Goal: Task Accomplishment & Management: Use online tool/utility

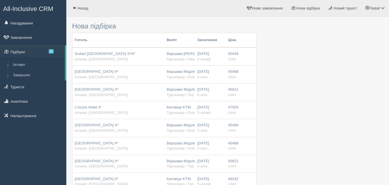
type input "49300"
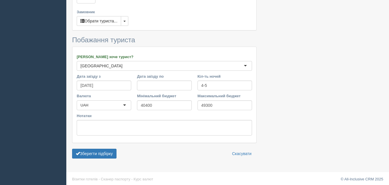
scroll to position [269, 0]
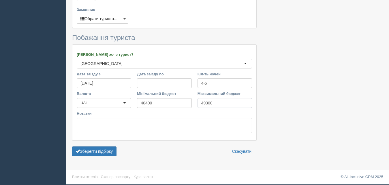
drag, startPoint x: 215, startPoint y: 102, endPoint x: 197, endPoint y: 103, distance: 17.9
click at [198, 103] on input "49300" at bounding box center [225, 103] width 55 height 10
type input "50000"
click at [92, 149] on button "Зберегти підбірку" at bounding box center [94, 152] width 44 height 10
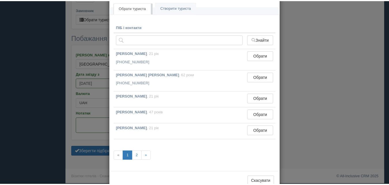
scroll to position [45, 0]
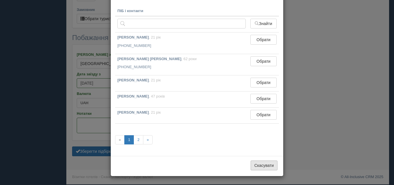
click at [256, 165] on button "Скасувати" at bounding box center [264, 166] width 27 height 10
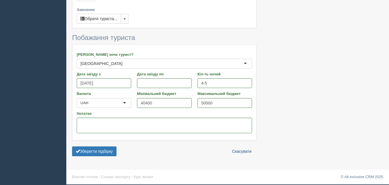
click at [234, 150] on link "Скасувати" at bounding box center [241, 152] width 27 height 10
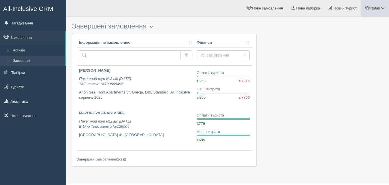
click at [374, 10] on span "Natali" at bounding box center [375, 8] width 10 height 4
click at [350, 24] on span "Мій профіль" at bounding box center [348, 25] width 21 height 4
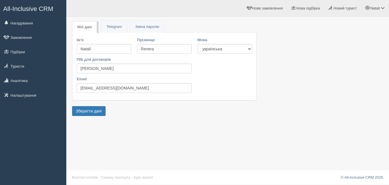
click at [144, 121] on div "Мої дані Telegram Пароль Зміна паролю Ім'я Natali Прізвище Revera ПІБ для догов…" at bounding box center [227, 92] width 323 height 185
click at [302, 8] on span "Нова підбірка" at bounding box center [308, 8] width 24 height 4
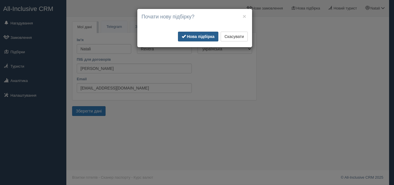
click at [192, 37] on b "Нова підбірка" at bounding box center [201, 36] width 28 height 5
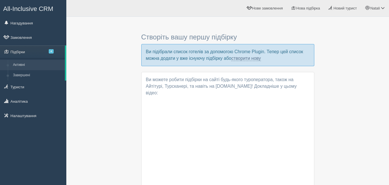
click at [106, 105] on div "Створіть вашу першу підбірку Ви підібрали список готелів за допомогою Chrome Pl…" at bounding box center [227, 132] width 311 height 224
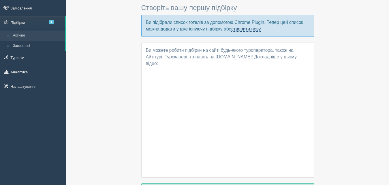
click at [239, 28] on link "створити нову" at bounding box center [245, 29] width 29 height 5
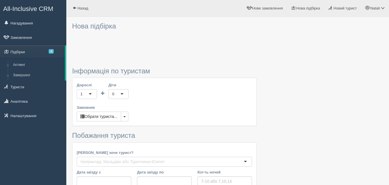
type input "4-5"
type input "40400"
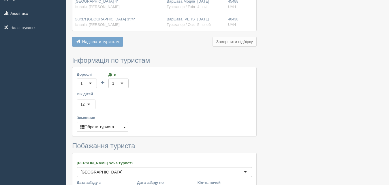
scroll to position [177, 0]
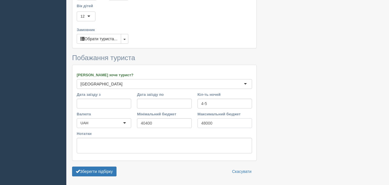
drag, startPoint x: 215, startPoint y: 123, endPoint x: 196, endPoint y: 91, distance: 37.5
click at [198, 121] on input "48000" at bounding box center [225, 124] width 55 height 10
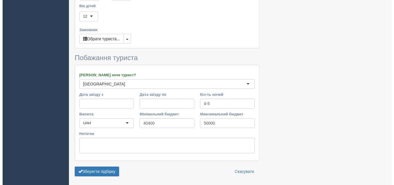
scroll to position [197, 0]
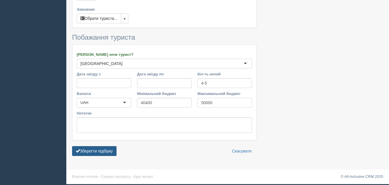
type input "50000"
click at [107, 151] on button "Зберегти підбірку" at bounding box center [94, 152] width 44 height 10
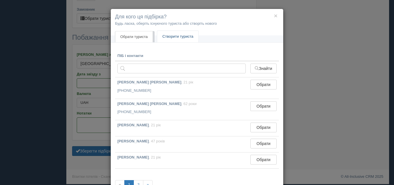
click at [172, 38] on link "Створити туриста" at bounding box center [177, 37] width 41 height 12
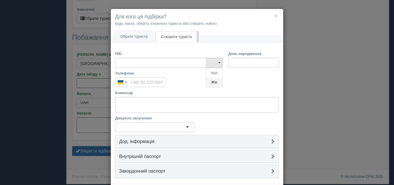
click at [213, 85] on link "Жін" at bounding box center [214, 83] width 16 height 10
click at [124, 63] on input "ПІБ" at bounding box center [160, 63] width 91 height 10
type input "J"
type input "Olena"
click at [130, 81] on input "Телефони" at bounding box center [140, 83] width 51 height 10
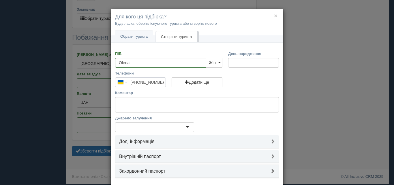
type input "[PHONE_NUMBER]"
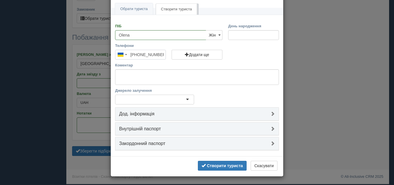
scroll to position [28, 0]
click at [183, 98] on div at bounding box center [154, 100] width 79 height 10
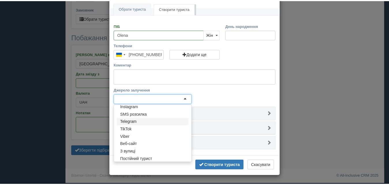
scroll to position [28, 0]
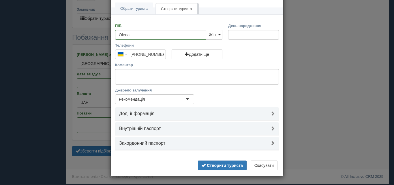
click at [141, 155] on div "ПІБ Olena Чол Жін Жін Чол Жін День народження Телефони Ukraine +380 244 results…" at bounding box center [197, 88] width 173 height 138
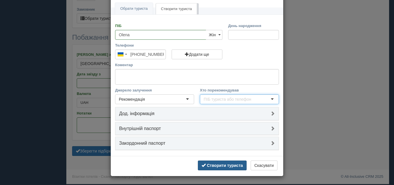
click at [225, 164] on b "Створити туриста" at bounding box center [225, 166] width 36 height 5
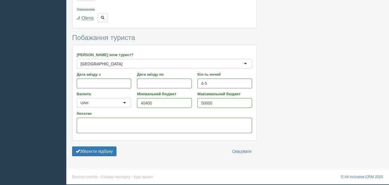
scroll to position [197, 0]
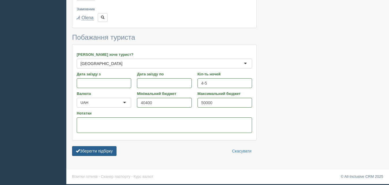
click at [96, 149] on button "Зберегти підбірку" at bounding box center [94, 152] width 44 height 10
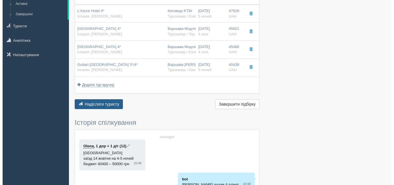
scroll to position [56, 0]
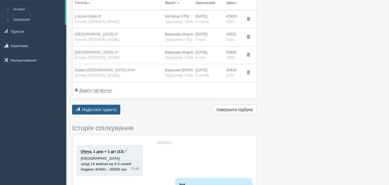
click at [77, 108] on span "button" at bounding box center [78, 110] width 4 height 4
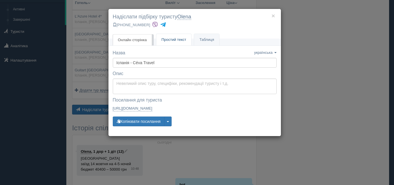
click at [170, 39] on span "Простий текст" at bounding box center [174, 40] width 25 height 4
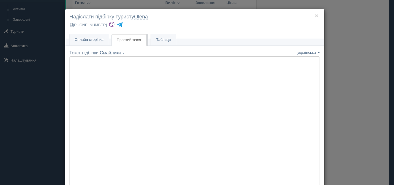
type textarea "🌞 Loremip dol! Sitametcon Adi elitseddoe temp incididu: 🌎 Utlabor, Etdol Magna …"
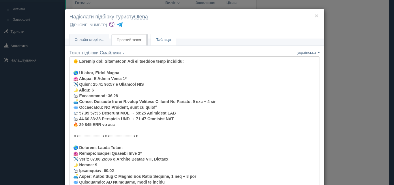
click at [164, 39] on link "Таблиця" at bounding box center [163, 40] width 25 height 12
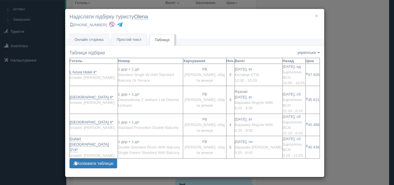
scroll to position [1, 0]
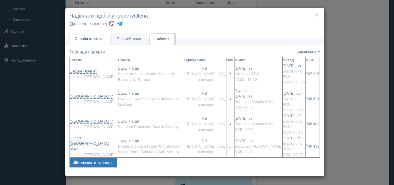
click at [88, 39] on span "Онлайн сторінка" at bounding box center [89, 39] width 29 height 4
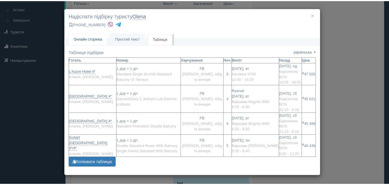
scroll to position [0, 0]
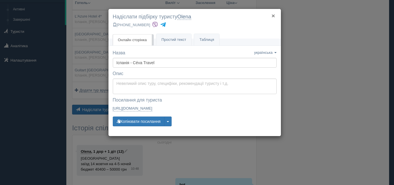
click at [273, 15] on button "×" at bounding box center [272, 16] width 3 height 6
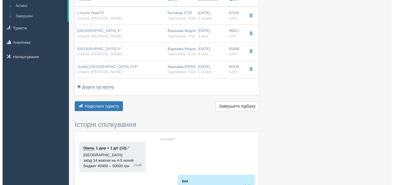
scroll to position [56, 0]
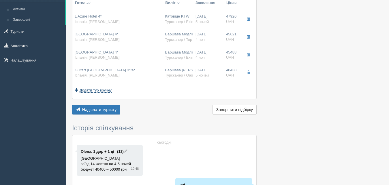
click at [93, 91] on span "Додати тур вручну" at bounding box center [96, 90] width 32 height 5
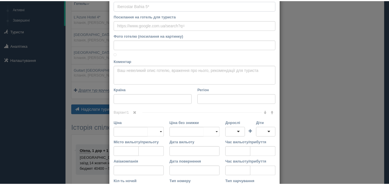
scroll to position [0, 0]
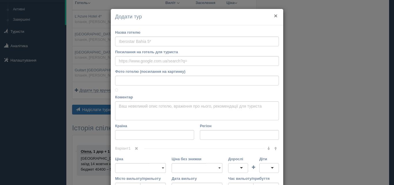
click at [275, 15] on button "×" at bounding box center [275, 16] width 3 height 6
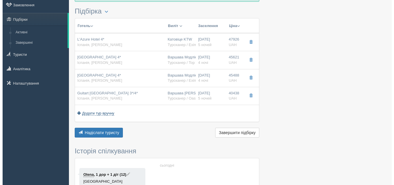
scroll to position [26, 0]
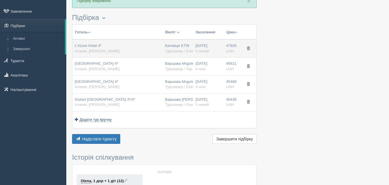
click at [153, 50] on div "L'Azure Hotel 4* [GEOGRAPHIC_DATA], [PERSON_NAME][GEOGRAPHIC_DATA]" at bounding box center [118, 48] width 86 height 11
type input "L'Azure Hotel 4*"
type input "[GEOGRAPHIC_DATA]"
type input "[PERSON_NAME]"
type input "47926.00"
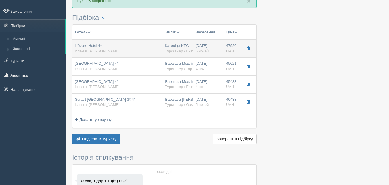
type input "Катовіце KTW"
type input "Барселона BCN"
type input "12:30"
type input "15:20"
type input "16:05"
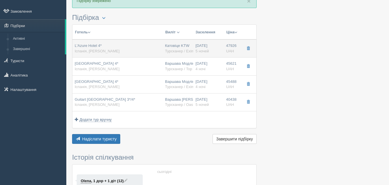
type input "18:55"
type input "5"
type input "Standard Single W.child Standard Balcony Or Terrace"
type input "FB"
type input "Турсканер / Exim PL"
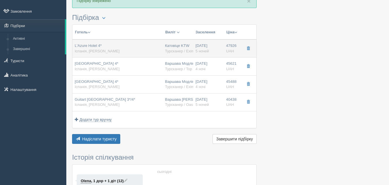
type input "[URL][DOMAIN_NAME]"
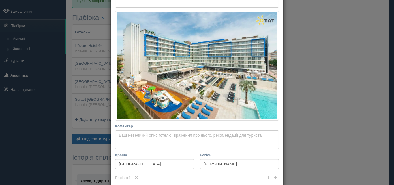
scroll to position [156, 0]
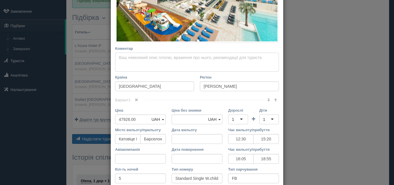
click at [125, 57] on textarea "Коментар Основний опис Додатковий опис Закріпити Збережено Необхідно вказати на…" at bounding box center [197, 62] width 164 height 19
paste textarea "55 240 с багажом на 1 человека. [GEOGRAPHIC_DATA], піщаний, вхід в море зручний…"
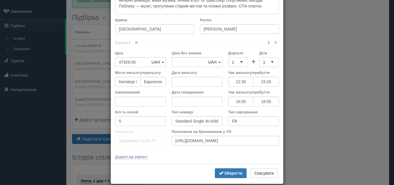
scroll to position [233, 0]
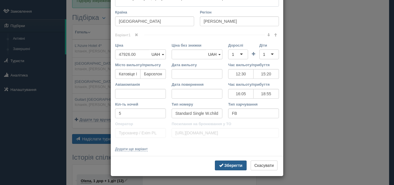
type textarea "55 240 с багажом на 1 человека. [GEOGRAPHIC_DATA], піщаний, вхід в море зручний…"
click at [227, 165] on b "Зберегти" at bounding box center [233, 166] width 18 height 5
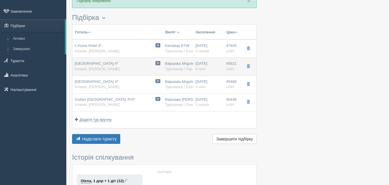
click at [148, 63] on div "0 [GEOGRAPHIC_DATA] 4* [GEOGRAPHIC_DATA], [PERSON_NAME][GEOGRAPHIC_DATA]" at bounding box center [118, 66] width 86 height 11
type input "[GEOGRAPHIC_DATA] 4*"
type input "45621.00"
type input "Варшава Модлін WMI"
type input "06:25"
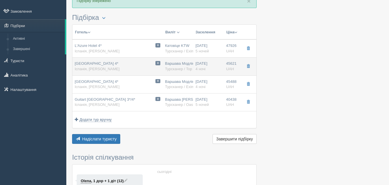
type input "09:30"
type input "Ryanair"
type input "21:10"
type input "00:10"
type input "4"
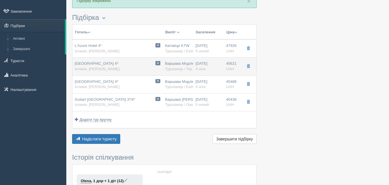
type input "Dwuosobowy Z Jednym Lub Dwoma Łóżkami"
type input "Турсканер / Top Touristik PL"
type input "[URL][DOMAIN_NAME]"
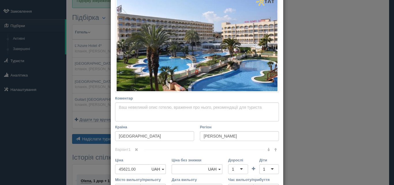
scroll to position [156, 0]
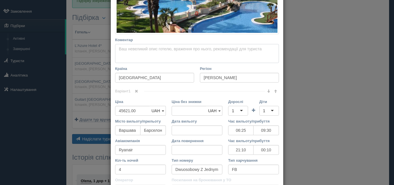
click at [122, 48] on textarea "Коментар Основний опис Додатковий опис Закріпити Збережено Необхідно вказати на…" at bounding box center [197, 53] width 164 height 19
paste textarea "с [PERSON_NAME] на одного 51 520 грн. Один з найкращих пляжів [PERSON_NAME][GEO…"
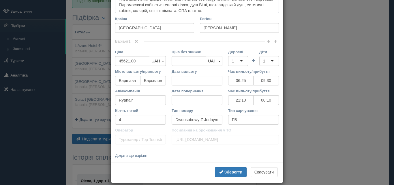
scroll to position [234, 0]
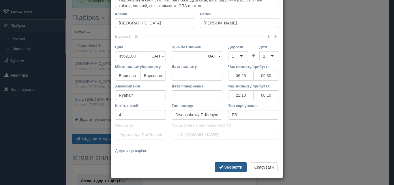
click at [231, 165] on b "Зберегти" at bounding box center [233, 167] width 18 height 5
type textarea "с [PERSON_NAME] на одного 51 520 грн. Один з найкращих пляжів [PERSON_NAME][GEO…"
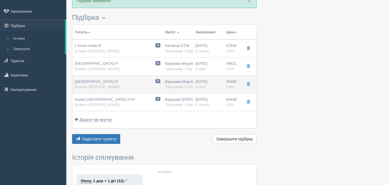
click at [135, 84] on div "0 [GEOGRAPHIC_DATA]* [GEOGRAPHIC_DATA], [PERSON_NAME][GEOGRAPHIC_DATA]" at bounding box center [118, 84] width 86 height 11
type input "[GEOGRAPHIC_DATA] 4*"
type input "45488.00"
type input "06:25"
type input "09:30"
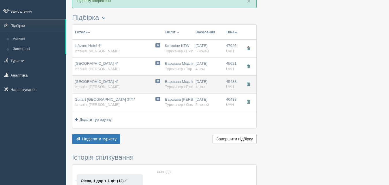
type input "21:10"
type input "00:10"
type input "Standard Promotion Double Balcony"
type input "Турсканер / Exim PL"
type input "[URL][DOMAIN_NAME]"
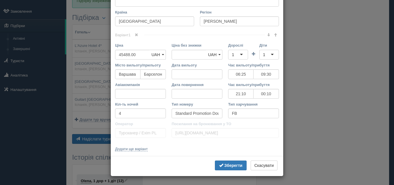
scroll to position [130, 0]
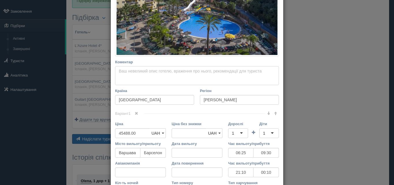
click at [123, 74] on textarea "Коментар Основний опис Додатковий опис Закріпити Збережено Необхідно вказати на…" at bounding box center [197, 75] width 164 height 19
paste textarea "KidsClub (від 8 до 15 років), анімаційна програма для дітей. Спа платно. Пляж т…"
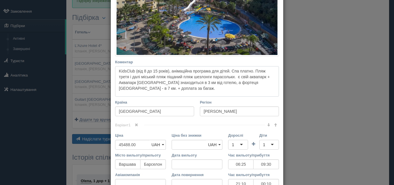
scroll to position [220, 0]
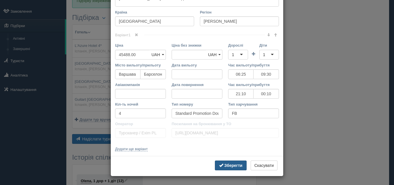
click at [225, 163] on button "Зберегти" at bounding box center [231, 166] width 32 height 10
type textarea "KidsClub (від 8 до 15 років), анімаційна програма для дітей. Спа платно. Пляж т…"
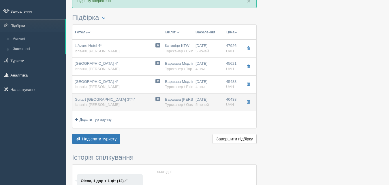
click at [148, 102] on div "0 [GEOGRAPHIC_DATA] 3*/4* [GEOGRAPHIC_DATA], [PERSON_NAME][GEOGRAPHIC_DATA]" at bounding box center [118, 102] width 86 height 11
type input "Guitart [GEOGRAPHIC_DATA] 3*/4*"
type input "40438.00"
type input "Варшава [PERSON_NAME]"
type input "05:35"
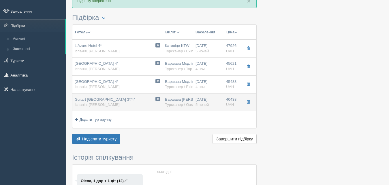
type input "08:40"
type input "09:20"
type input "12:25"
type input "5"
type input "Double Standard Room With Balcony Single Parent Standard With Balcony"
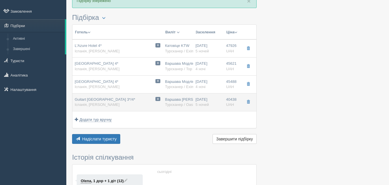
type input "Турсканер / Oasis PL"
type input "[URL][DOMAIN_NAME]"
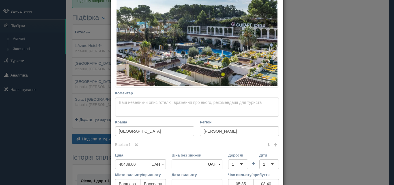
scroll to position [156, 0]
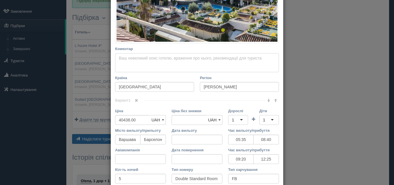
click at [125, 57] on textarea "Коментар Основний опис Додатковий опис Закріпити Збережено Необхідно вказати на…" at bounding box center [197, 62] width 164 height 19
paste textarea "Пляж [GEOGRAPHIC_DATA] за 450 м від готелю. У басейну парасольки, шезлонги безк…"
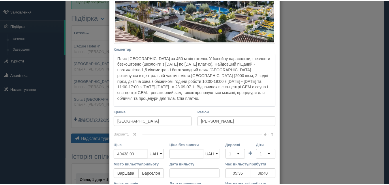
scroll to position [256, 0]
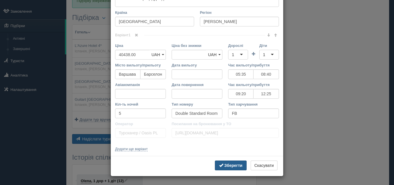
click at [228, 164] on b "Зберегти" at bounding box center [233, 166] width 18 height 5
type textarea "Пляж [GEOGRAPHIC_DATA] за 450 м від готелю. У басейну парасольки, шезлонги безк…"
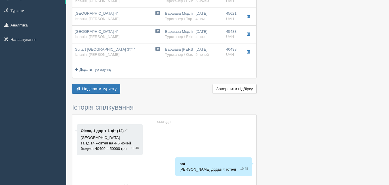
scroll to position [85, 0]
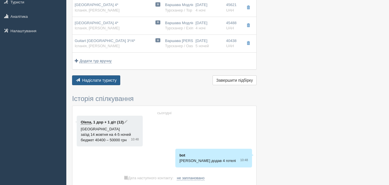
click at [101, 80] on span "Надіслати туристу" at bounding box center [99, 80] width 35 height 5
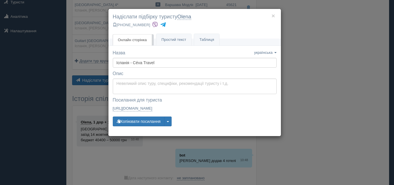
drag, startPoint x: 113, startPoint y: 105, endPoint x: 247, endPoint y: 107, distance: 134.4
click at [247, 107] on div "Посилання для туриста — закрите Посилання скопійовано [URL][DOMAIN_NAME]" at bounding box center [195, 105] width 164 height 17
click at [130, 121] on button "Копіювати посилання" at bounding box center [139, 122] width 52 height 10
click at [273, 17] on button "×" at bounding box center [272, 16] width 3 height 6
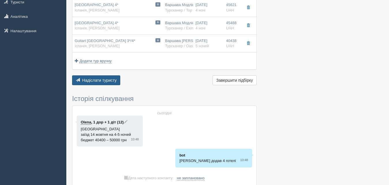
click at [92, 78] on button "Надіслати туристу Надіслати" at bounding box center [96, 81] width 48 height 10
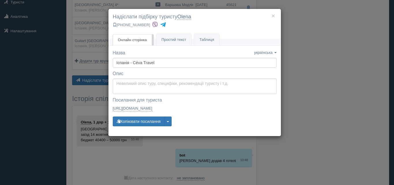
click at [154, 24] on img at bounding box center [155, 25] width 6 height 6
click at [274, 15] on button "×" at bounding box center [272, 16] width 3 height 6
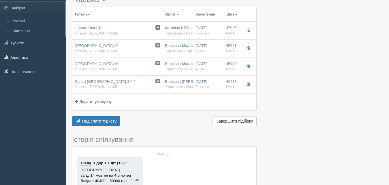
scroll to position [0, 0]
